Goal: Check status: Check status

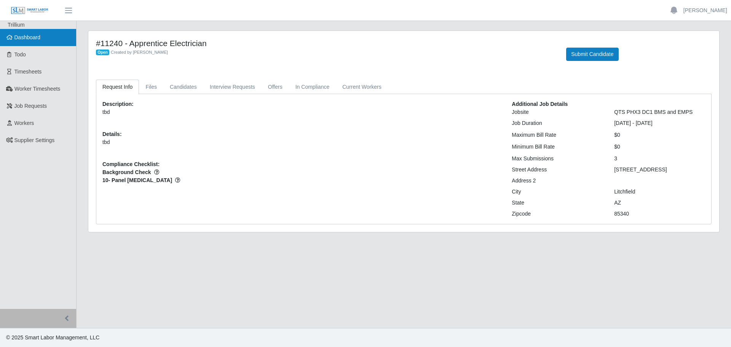
click at [29, 33] on link "Dashboard" at bounding box center [38, 37] width 76 height 17
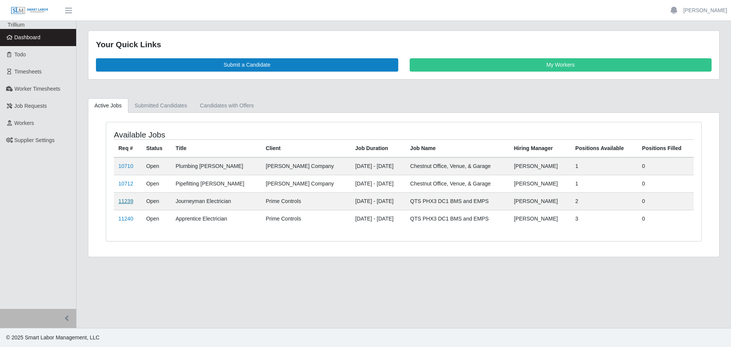
click at [126, 200] on link "11239" at bounding box center [125, 201] width 15 height 6
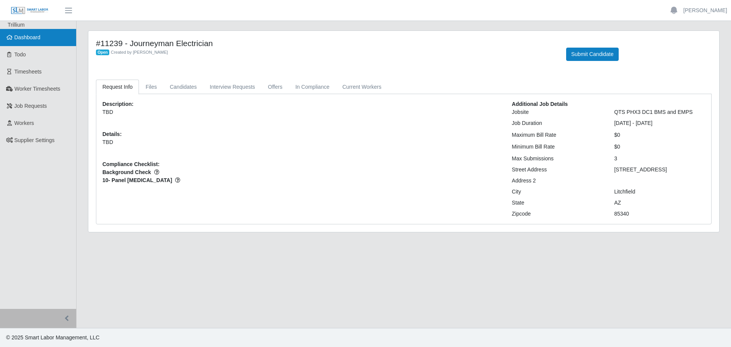
click at [30, 40] on span "Dashboard" at bounding box center [27, 37] width 26 height 6
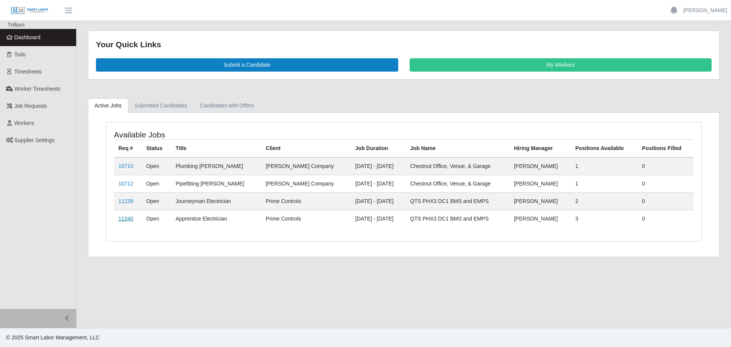
click at [124, 219] on link "11240" at bounding box center [125, 219] width 15 height 6
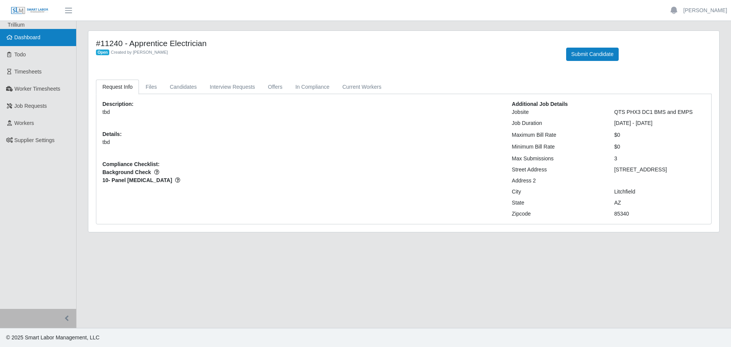
click at [27, 39] on span "Dashboard" at bounding box center [27, 37] width 26 height 6
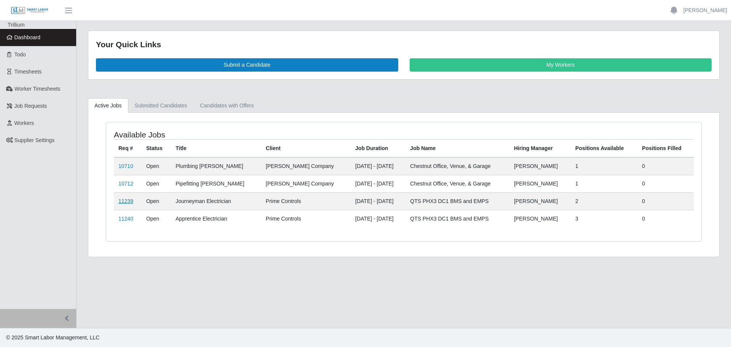
click at [121, 199] on link "11239" at bounding box center [125, 201] width 15 height 6
